Goal: Contribute content: Add original content to the website for others to see

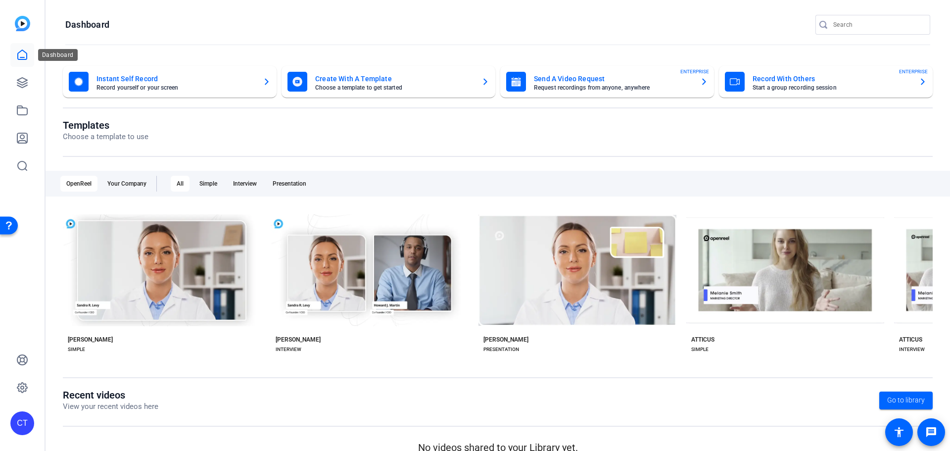
click at [23, 56] on icon at bounding box center [22, 55] width 12 height 12
click at [24, 85] on icon at bounding box center [22, 83] width 12 height 12
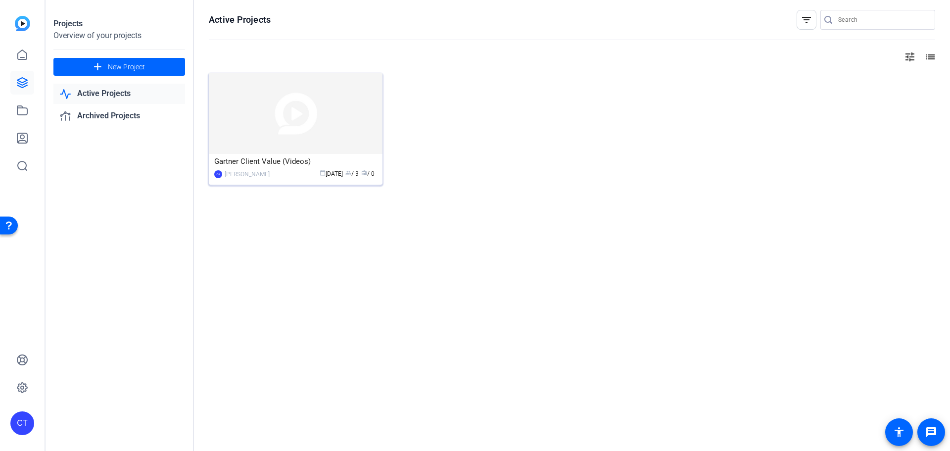
click at [269, 116] on img at bounding box center [296, 113] width 174 height 81
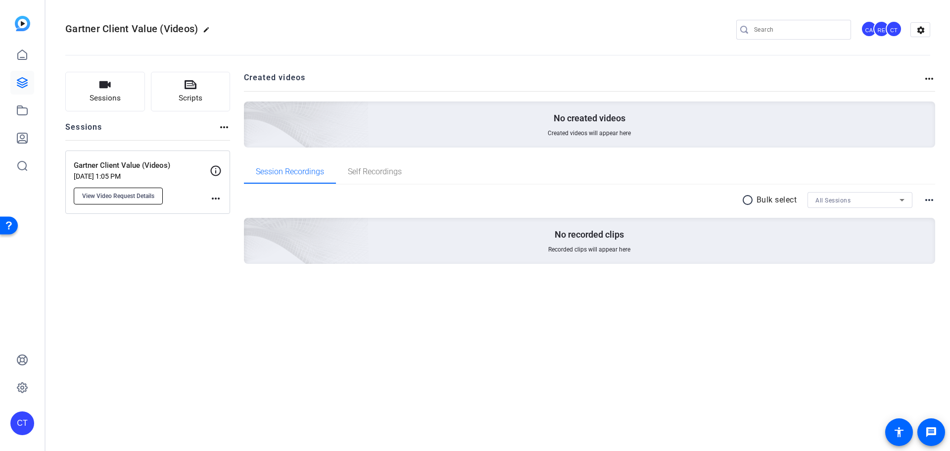
click at [120, 193] on span "View Video Request Details" at bounding box center [118, 196] width 72 height 8
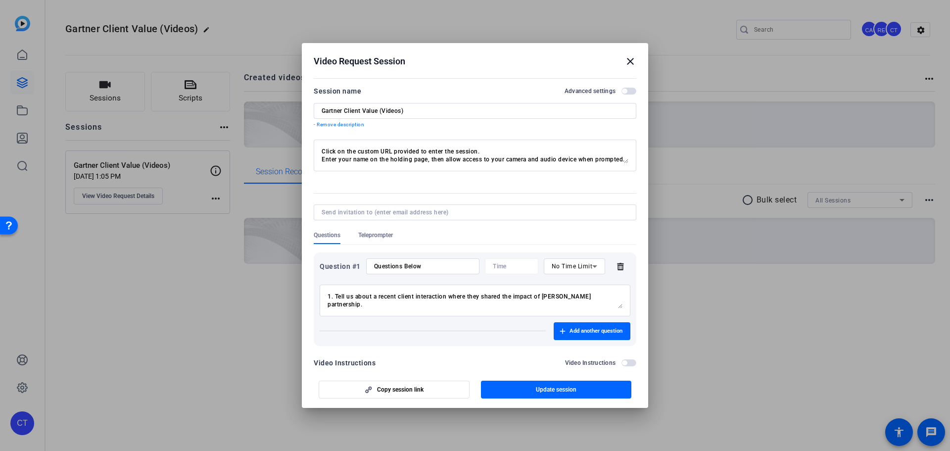
scroll to position [17, 0]
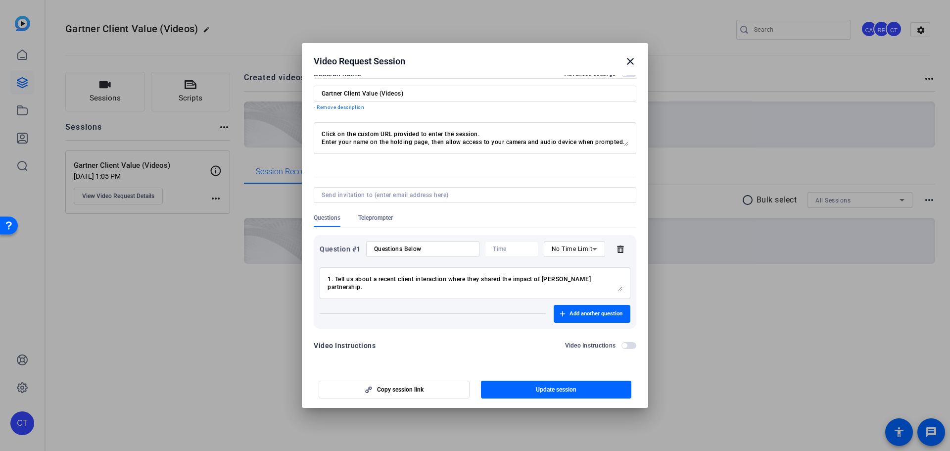
click at [606, 283] on textarea "1. Tell us about a recent client interaction where they shared the impact of [P…" at bounding box center [475, 283] width 295 height 16
click at [609, 280] on textarea "1. Tell us about a recent client interaction where they shared the impact of [P…" at bounding box center [475, 283] width 295 height 16
click at [563, 292] on div "1. Tell us about a recent client interaction where they shared the impact of [P…" at bounding box center [475, 283] width 295 height 32
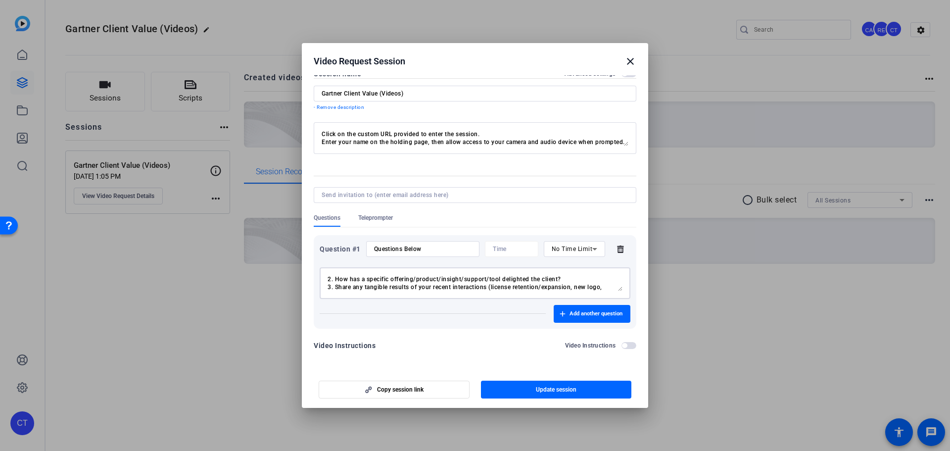
click at [561, 280] on textarea "1. Tell us about a recent client interaction where they shared the impact of [P…" at bounding box center [475, 283] width 295 height 16
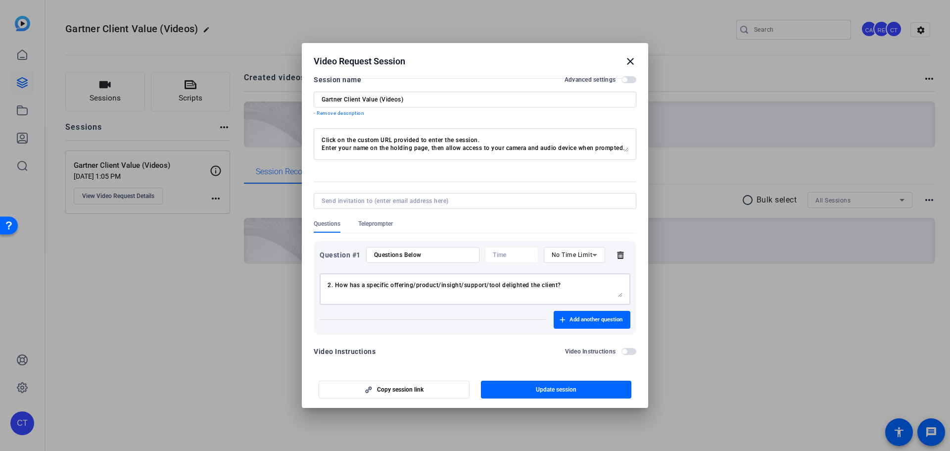
scroll to position [17, 0]
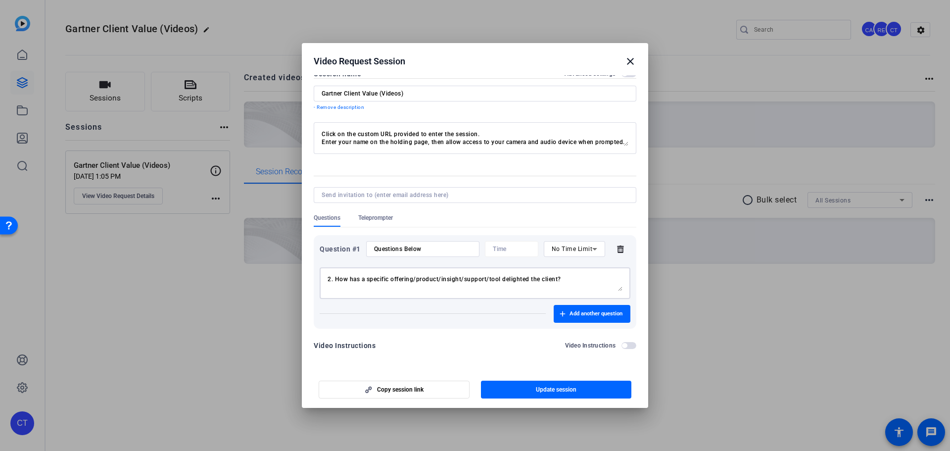
type textarea "1. Tell us about a recent client interaction where they shared the impact of [P…"
click at [628, 62] on mat-icon "close" at bounding box center [630, 61] width 12 height 12
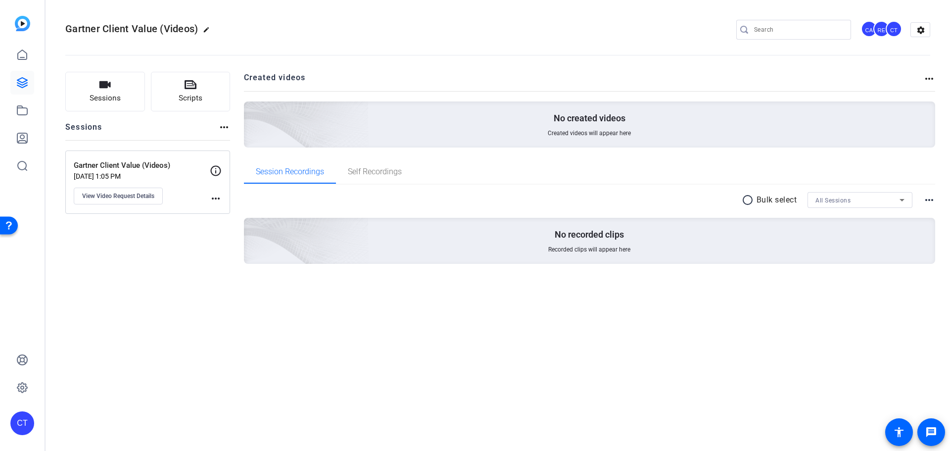
click at [213, 196] on mat-icon "more_horiz" at bounding box center [216, 198] width 12 height 12
click at [188, 256] on div at bounding box center [475, 225] width 950 height 451
click at [918, 29] on mat-icon "settings" at bounding box center [921, 30] width 20 height 15
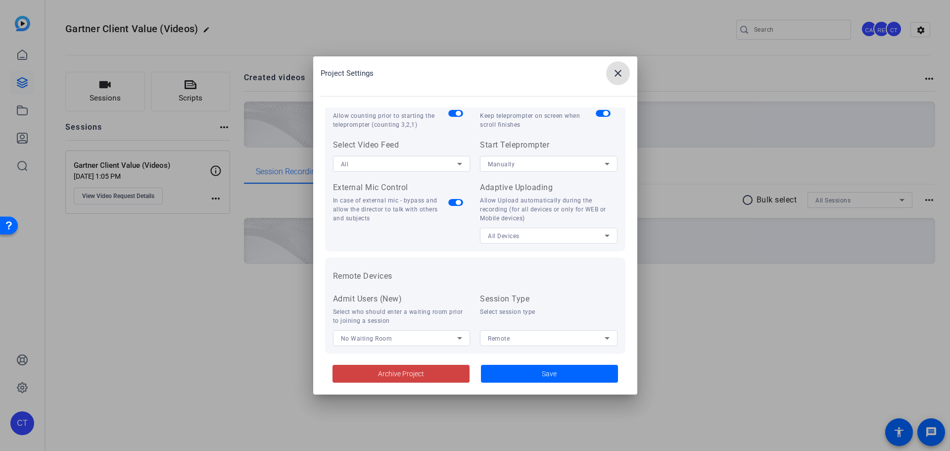
scroll to position [204, 0]
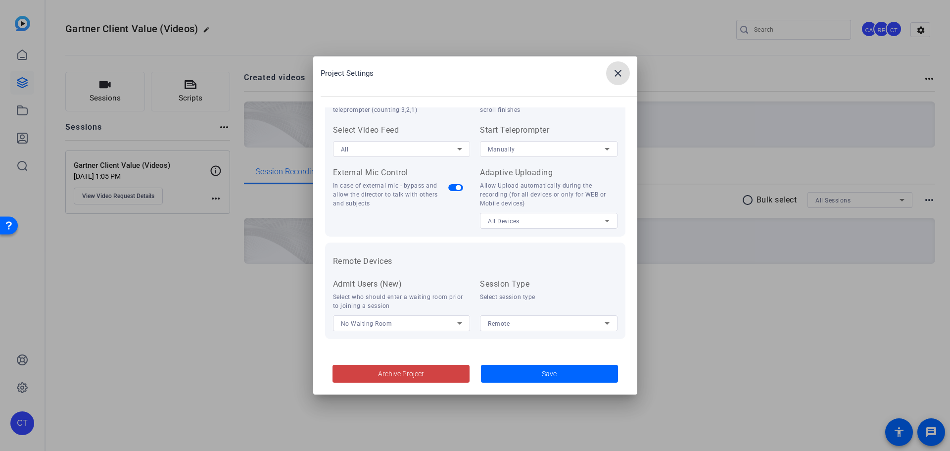
click at [617, 73] on mat-icon "close" at bounding box center [618, 73] width 12 height 12
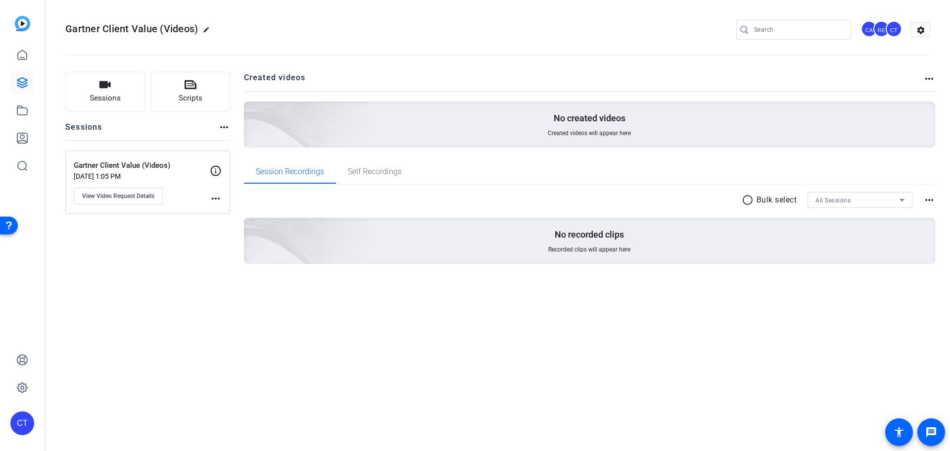
click at [221, 129] on mat-icon "more_horiz" at bounding box center [224, 127] width 12 height 12
click at [296, 32] on div at bounding box center [475, 225] width 950 height 451
click at [117, 98] on span "Sessions" at bounding box center [105, 98] width 31 height 11
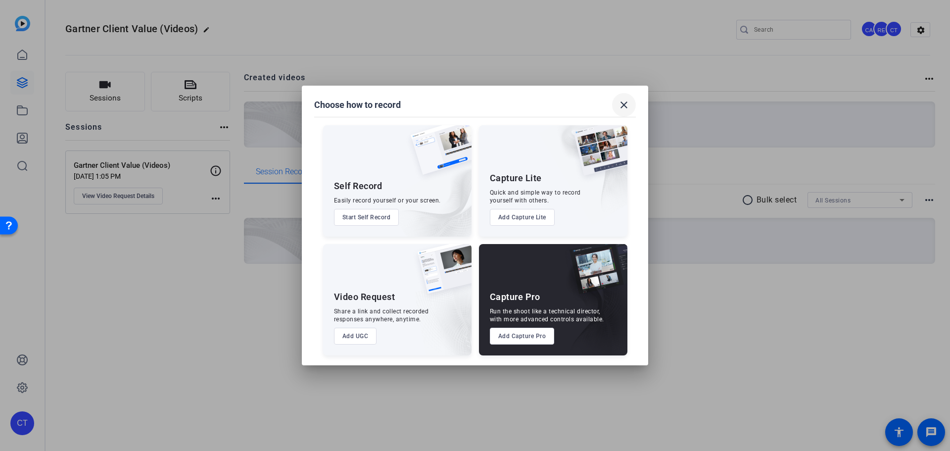
click at [620, 103] on mat-icon "close" at bounding box center [624, 105] width 12 height 12
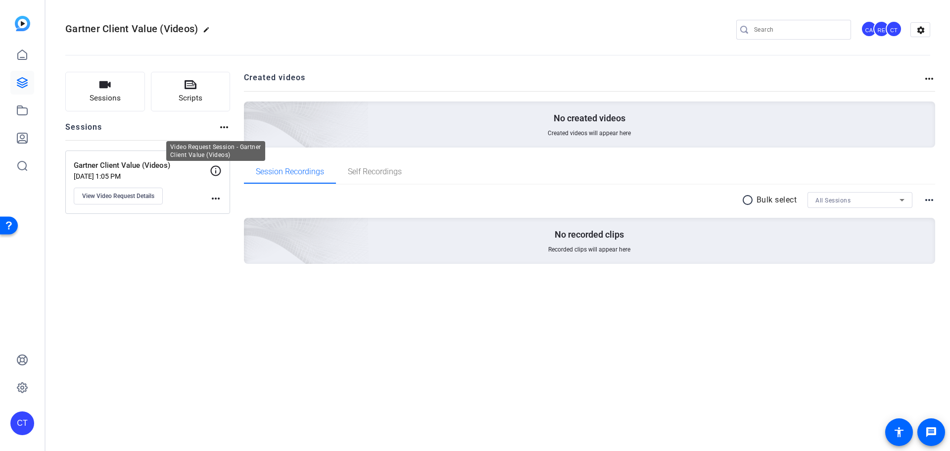
click at [218, 166] on icon at bounding box center [216, 170] width 10 height 10
click at [216, 197] on mat-icon "more_horiz" at bounding box center [216, 198] width 12 height 12
drag, startPoint x: 123, startPoint y: 251, endPoint x: 123, endPoint y: 215, distance: 35.6
click at [123, 250] on div at bounding box center [475, 225] width 950 height 451
click at [123, 191] on button "View Video Request Details" at bounding box center [118, 196] width 89 height 17
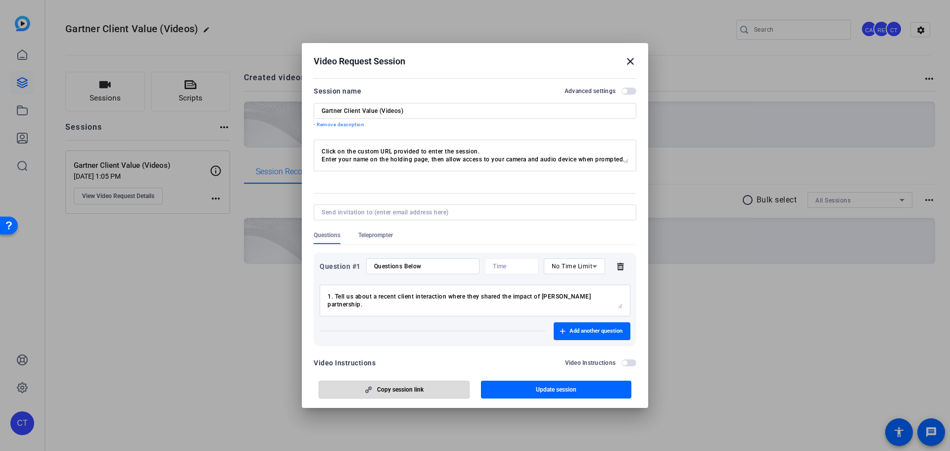
click at [397, 386] on span "Copy session link" at bounding box center [400, 389] width 47 height 8
click at [573, 302] on textarea "1. Tell us about a recent client interaction where they shared the impact of [P…" at bounding box center [475, 300] width 295 height 16
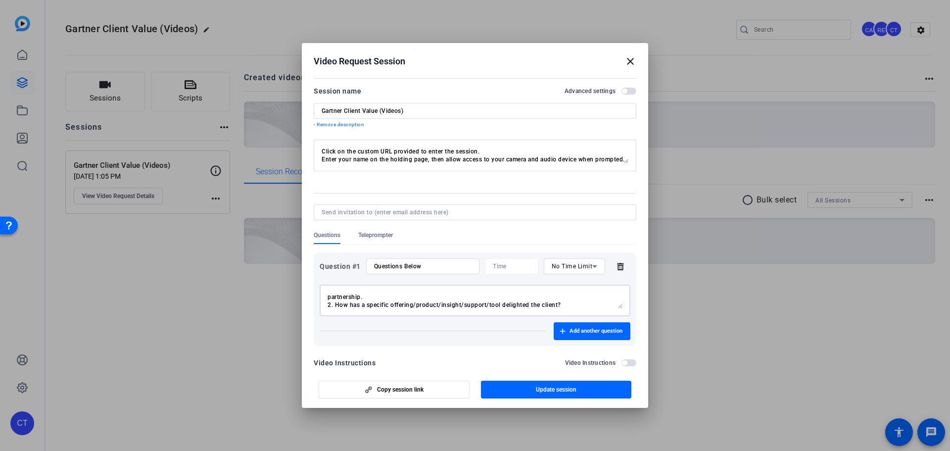
click at [327, 294] on div "1. Tell us about a recent client interaction where they shared the impact of [P…" at bounding box center [475, 300] width 311 height 32
type textarea "1. Tell us about a recent client interaction where they shared the impact of [P…"
click at [530, 388] on span "button" at bounding box center [556, 390] width 151 height 24
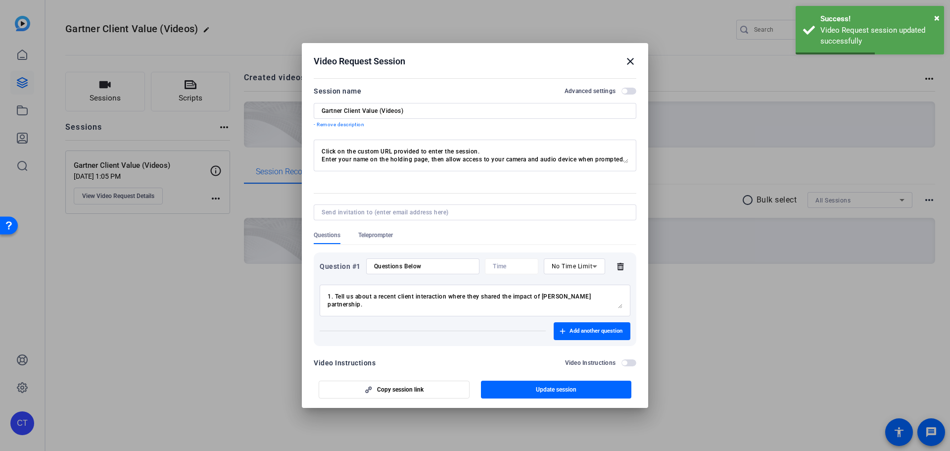
click at [634, 62] on mat-icon "close" at bounding box center [630, 61] width 12 height 12
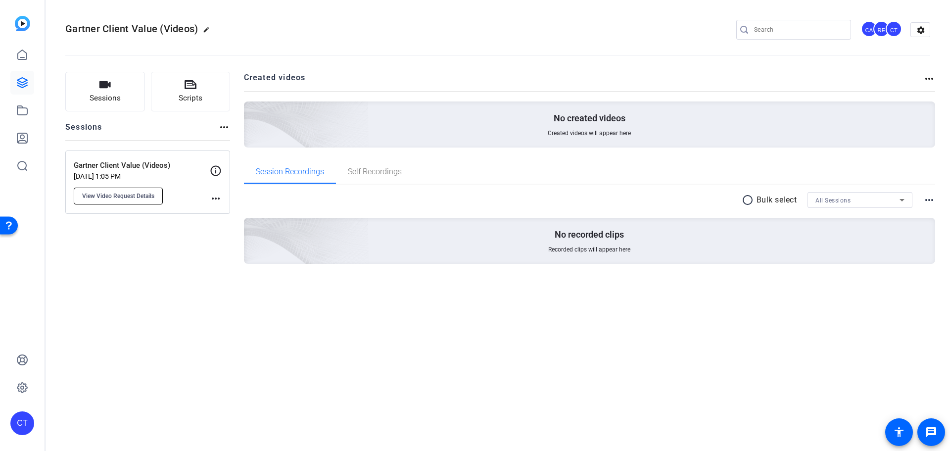
click at [138, 195] on span "View Video Request Details" at bounding box center [118, 196] width 72 height 8
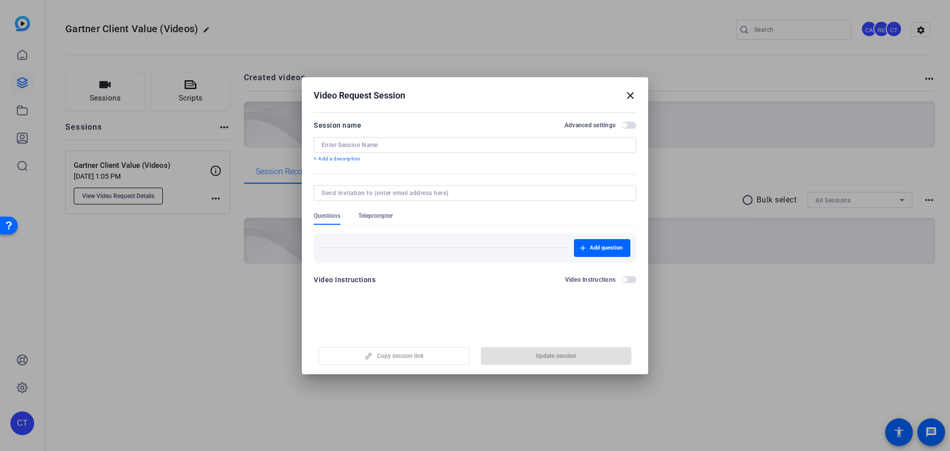
type input "Gartner Client Value (Videos)"
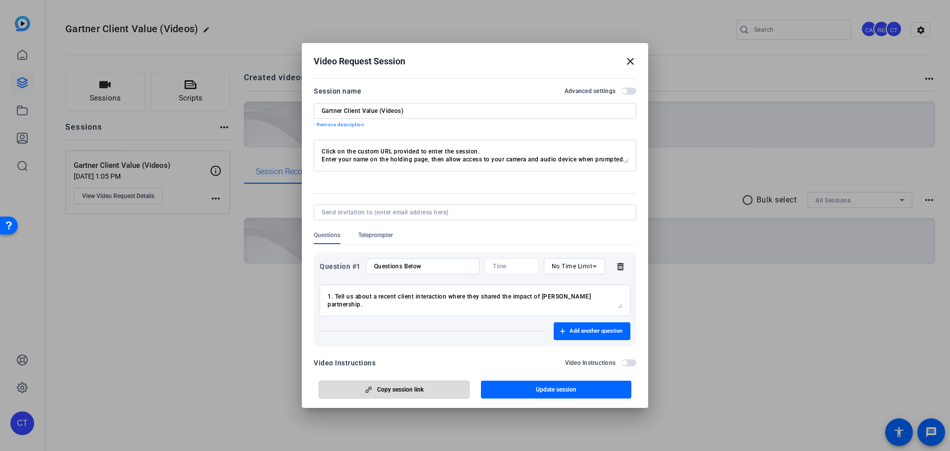
click at [442, 391] on span "button" at bounding box center [394, 390] width 150 height 24
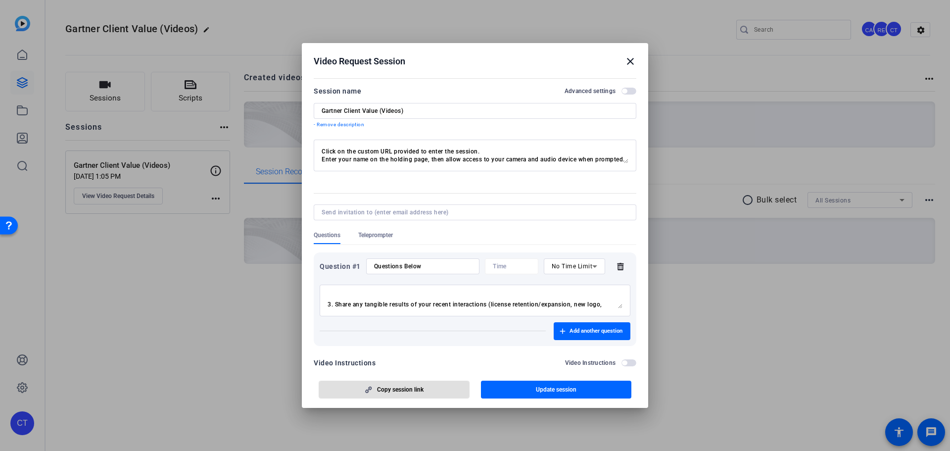
scroll to position [0, 0]
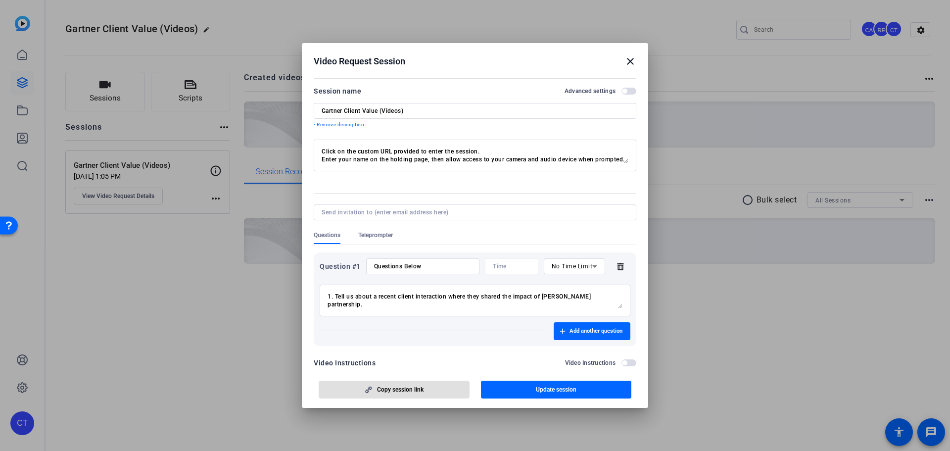
click at [360, 302] on textarea "1. Tell us about a recent client interaction where they shared the impact of [P…" at bounding box center [475, 300] width 295 height 16
click at [572, 302] on textarea "1. Tell us about a recent client interaction where they shared the impact of [P…" at bounding box center [475, 300] width 295 height 16
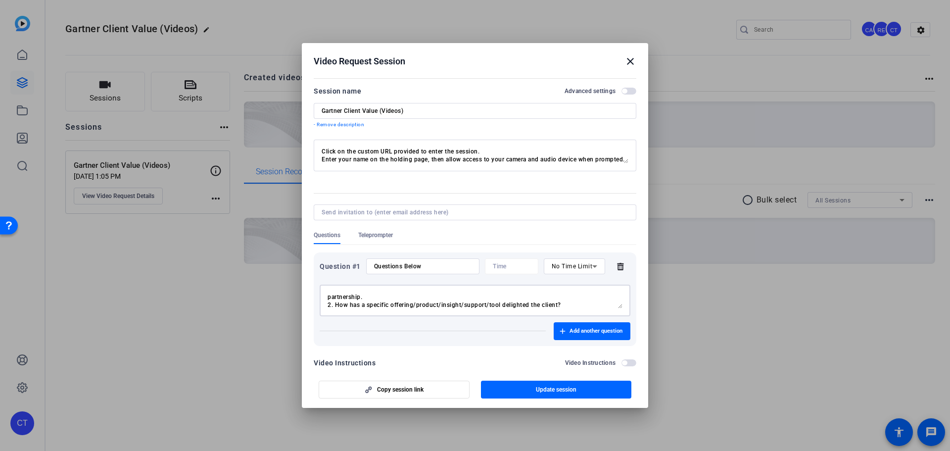
type textarea "1. Tell us about a recent client interaction where they shared the impact of [P…"
click at [415, 267] on input "Questions Below" at bounding box center [422, 266] width 97 height 8
click at [623, 91] on span "button" at bounding box center [628, 91] width 15 height 7
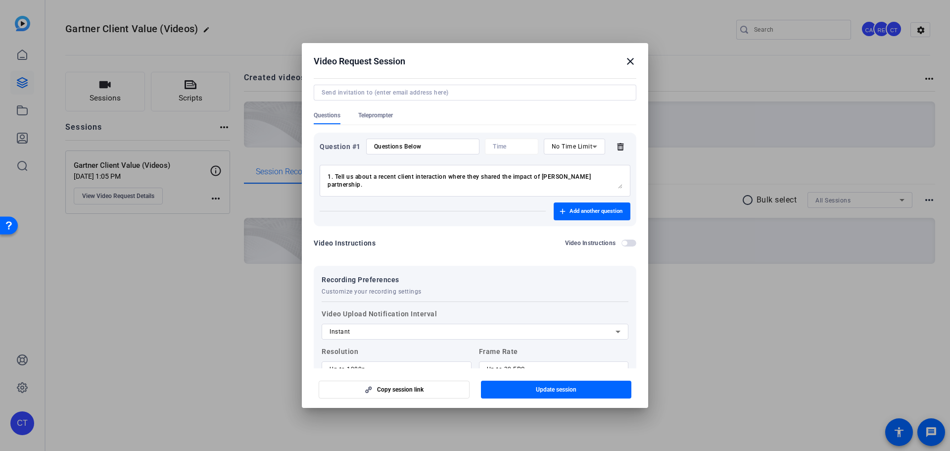
scroll to position [16, 0]
click at [624, 244] on span "button" at bounding box center [628, 242] width 15 height 7
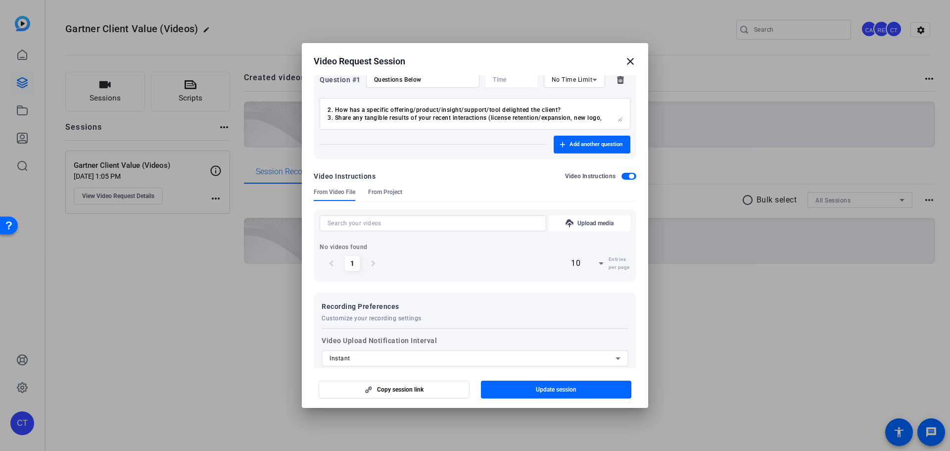
scroll to position [164, 0]
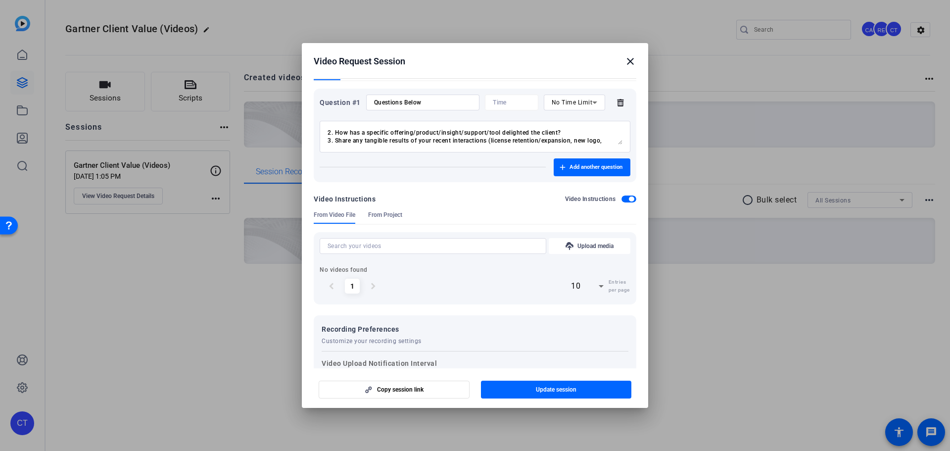
click at [622, 200] on span "button" at bounding box center [628, 198] width 15 height 7
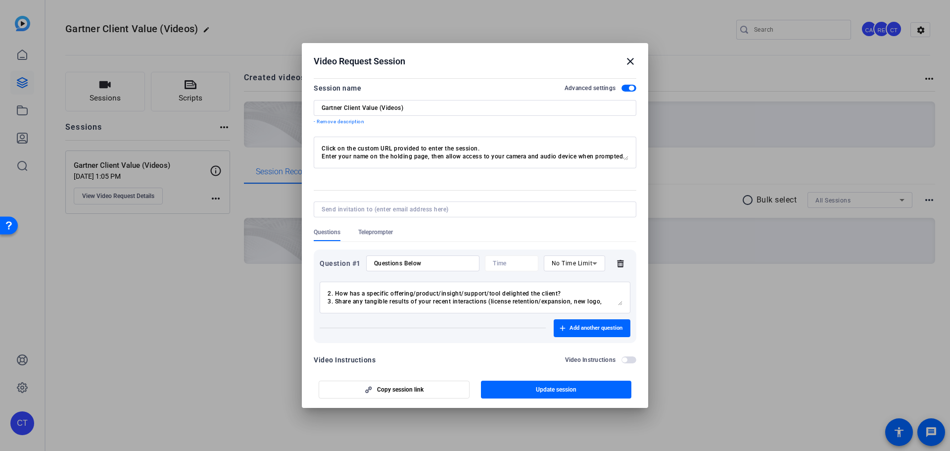
scroll to position [0, 0]
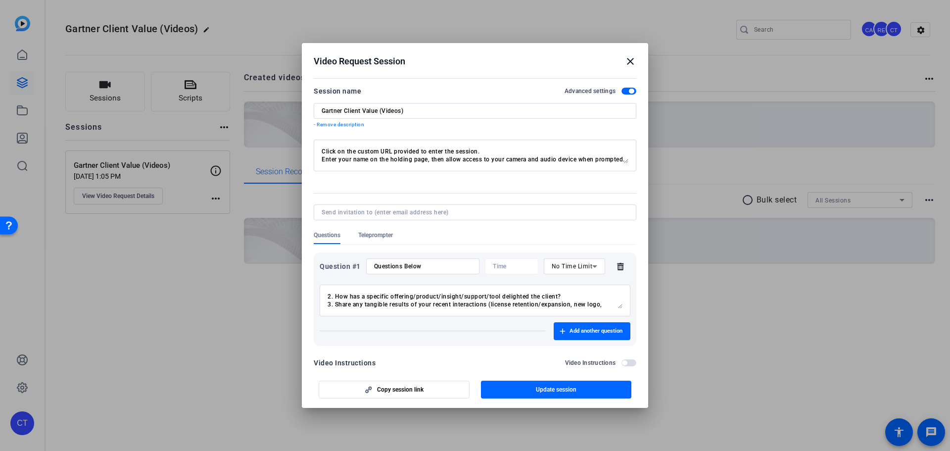
click at [622, 95] on div "Advanced settings" at bounding box center [601, 91] width 72 height 8
click at [622, 92] on span "button" at bounding box center [628, 91] width 15 height 7
drag, startPoint x: 539, startPoint y: 391, endPoint x: 521, endPoint y: 379, distance: 21.4
click at [538, 391] on span "Update session" at bounding box center [556, 389] width 41 height 8
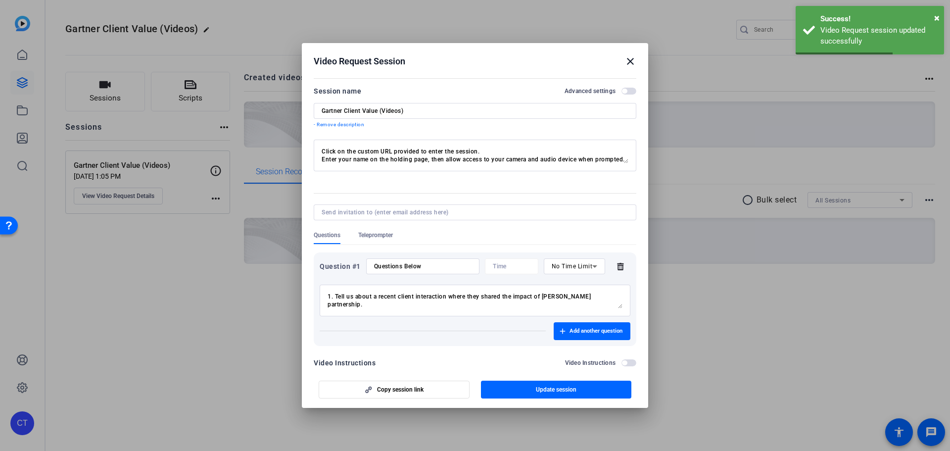
click at [629, 61] on mat-icon "close" at bounding box center [630, 61] width 12 height 12
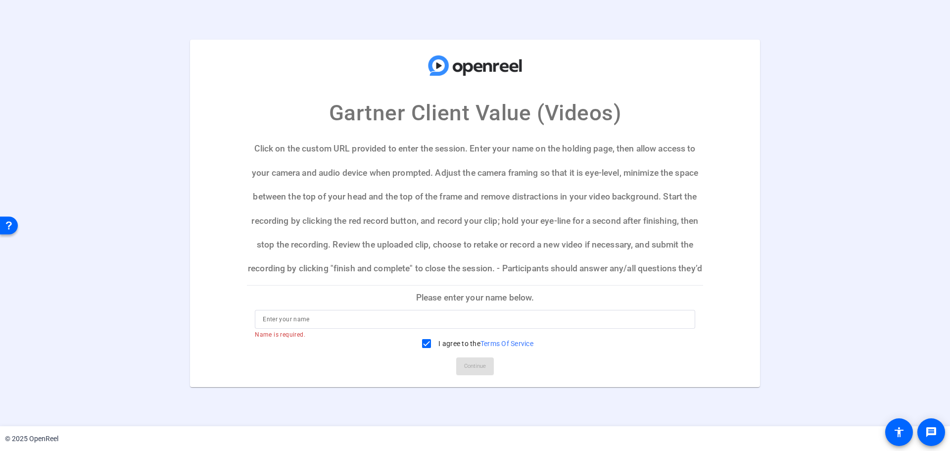
scroll to position [19, 0]
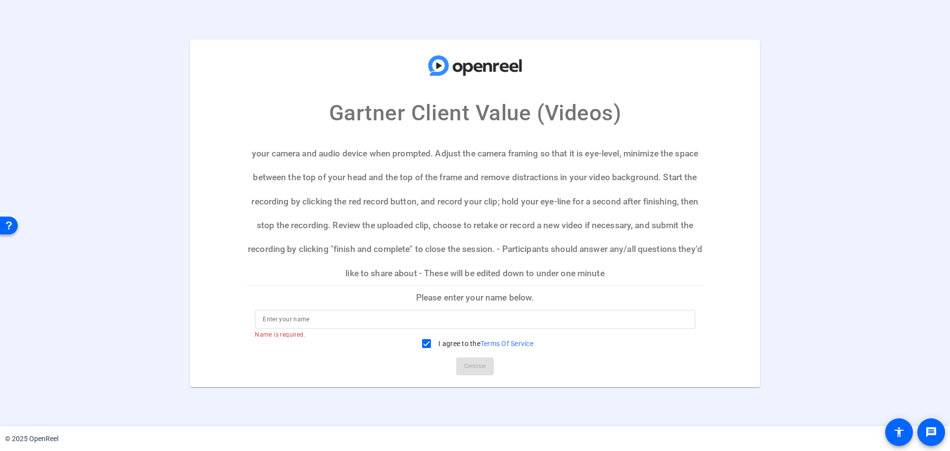
click at [413, 323] on input at bounding box center [475, 319] width 425 height 12
type input "Cheryl Tourigny"
click at [461, 362] on span at bounding box center [475, 366] width 38 height 24
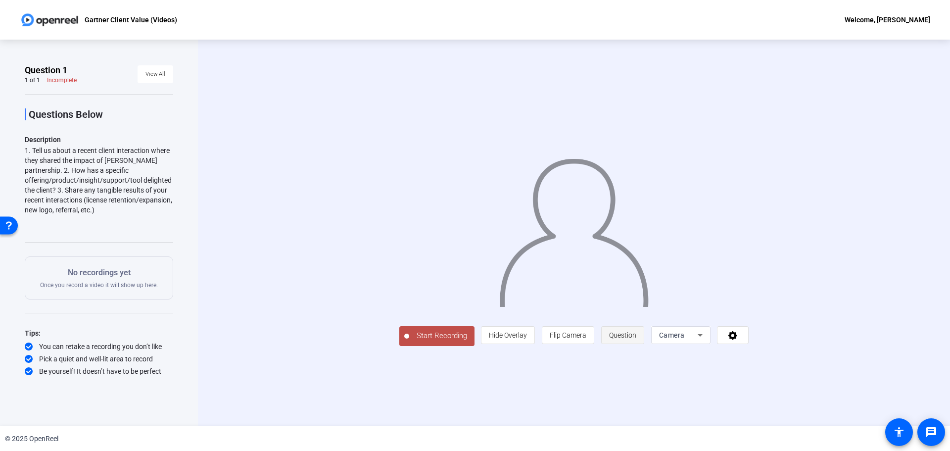
click at [626, 340] on span "Question" at bounding box center [622, 335] width 27 height 19
click at [697, 334] on icon at bounding box center [700, 335] width 12 height 12
click at [727, 283] on div at bounding box center [475, 225] width 950 height 451
click at [635, 334] on span "Question" at bounding box center [622, 335] width 27 height 8
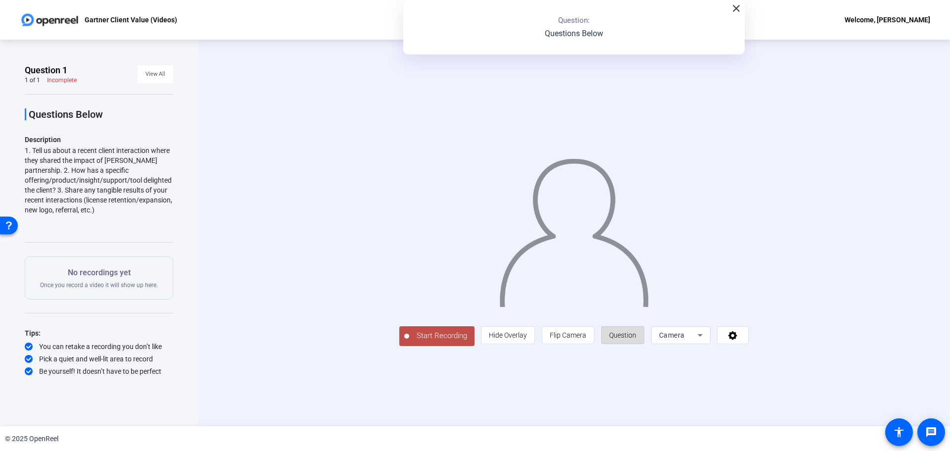
click at [635, 334] on span "Question" at bounding box center [622, 335] width 27 height 8
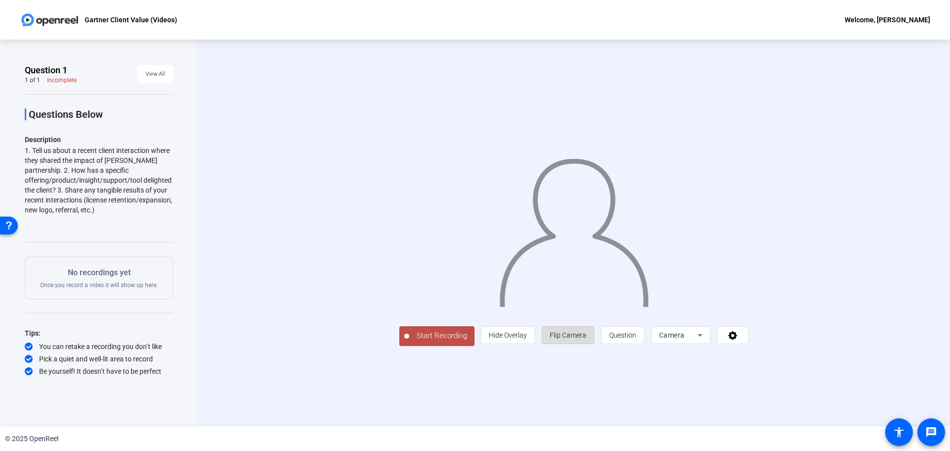
click at [577, 338] on span "Flip Camera" at bounding box center [568, 335] width 37 height 8
click at [501, 338] on span "Hide Overlay" at bounding box center [508, 335] width 38 height 8
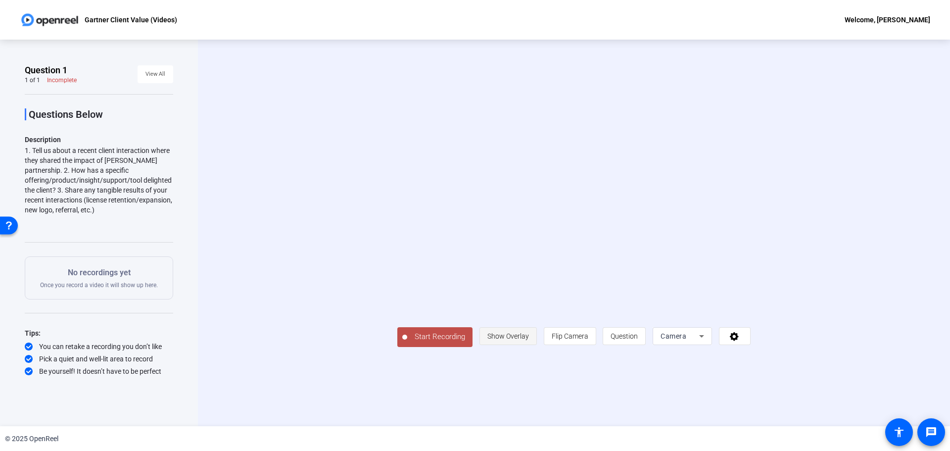
click at [501, 338] on span "Show Overlay" at bounding box center [508, 336] width 42 height 8
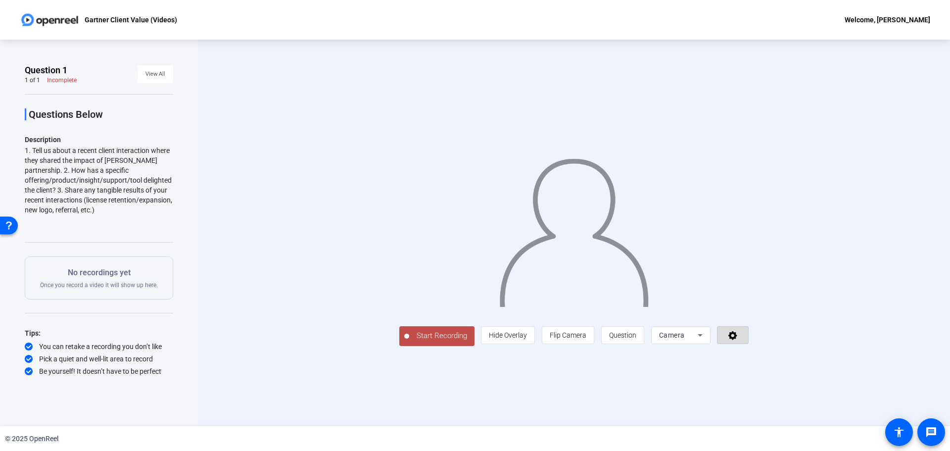
click at [732, 334] on icon at bounding box center [732, 335] width 11 height 10
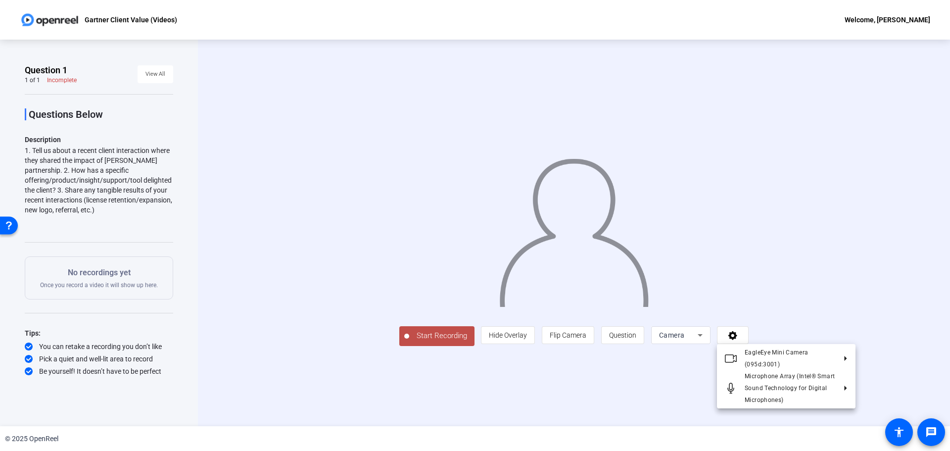
click at [761, 274] on div at bounding box center [475, 225] width 950 height 451
